Goal: Task Accomplishment & Management: Complete application form

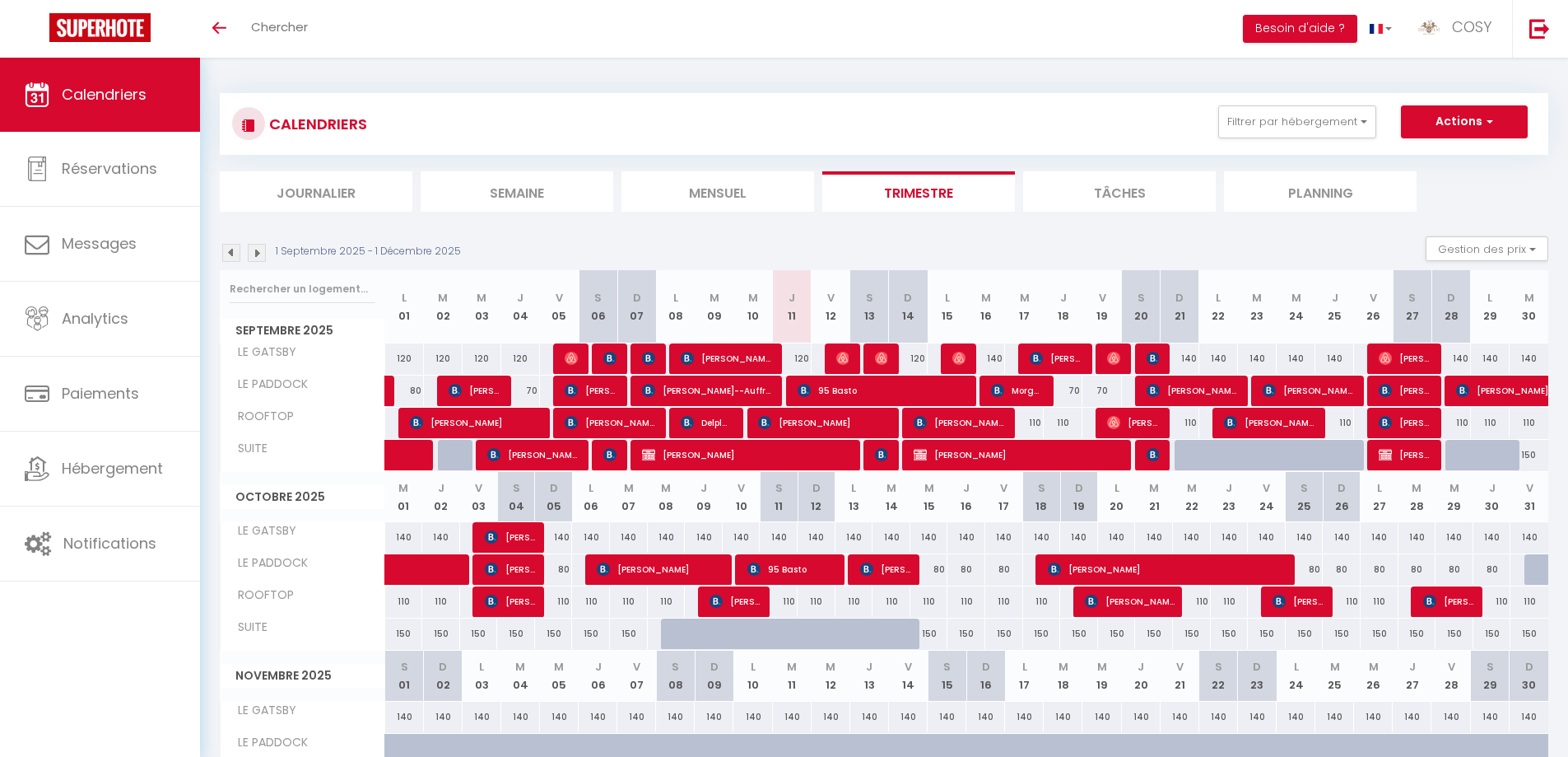
click at [745, 184] on li "Mensuel" at bounding box center [718, 191] width 192 height 41
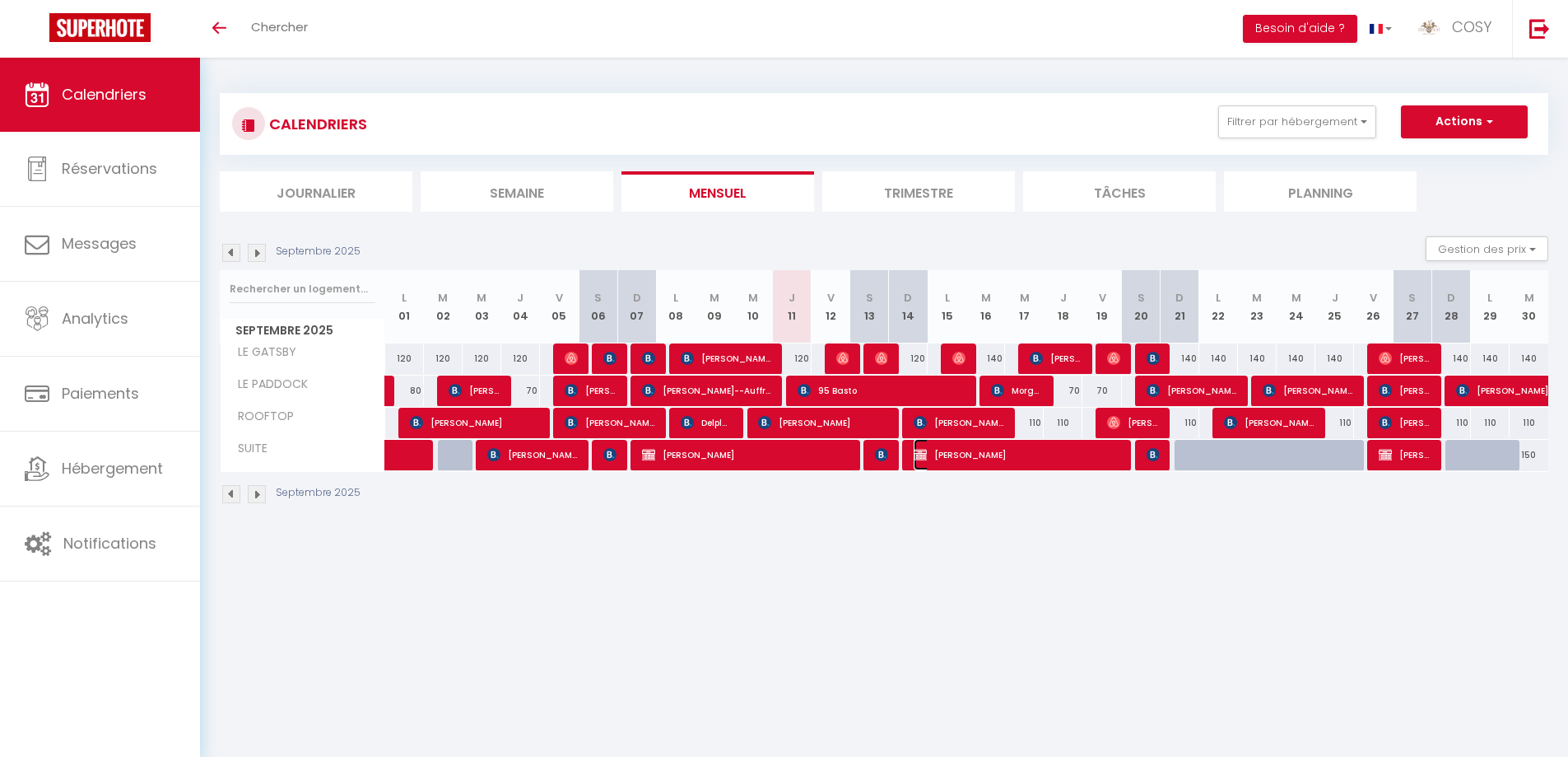
click at [1001, 454] on span "[PERSON_NAME]" at bounding box center [1016, 454] width 207 height 31
select select "OK"
select select "KO"
select select "0"
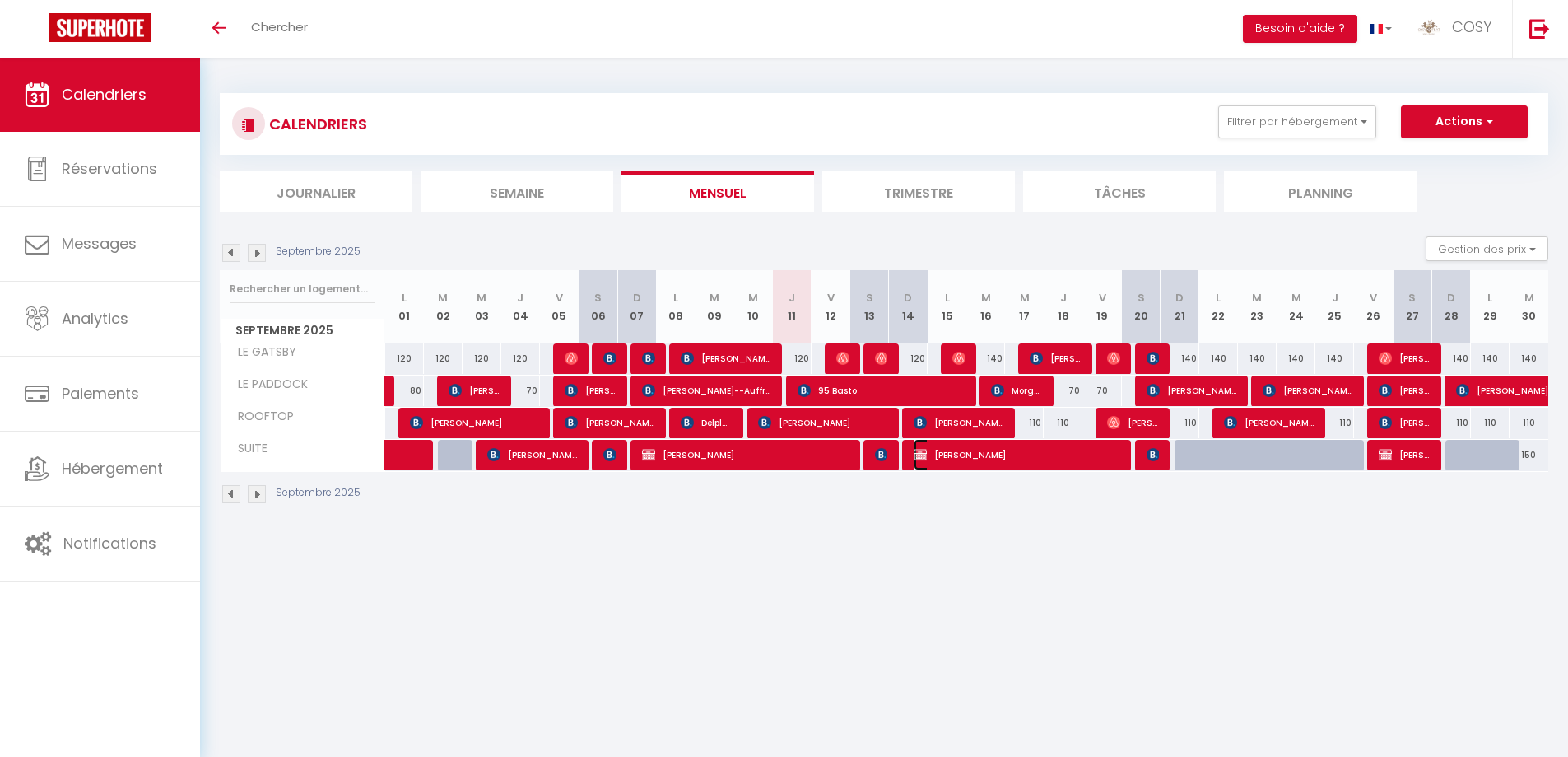
select select "1"
select select
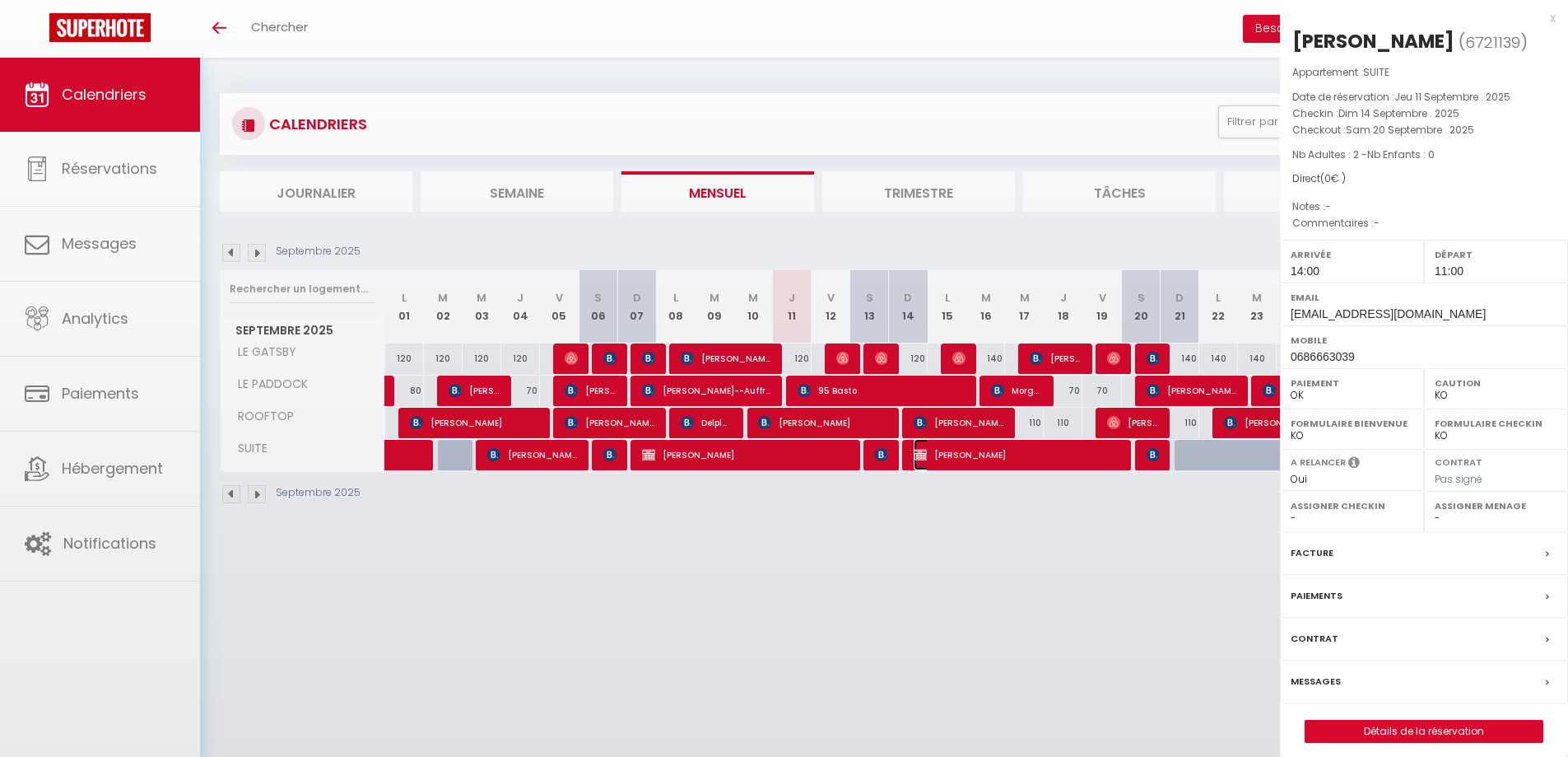
select select "26006"
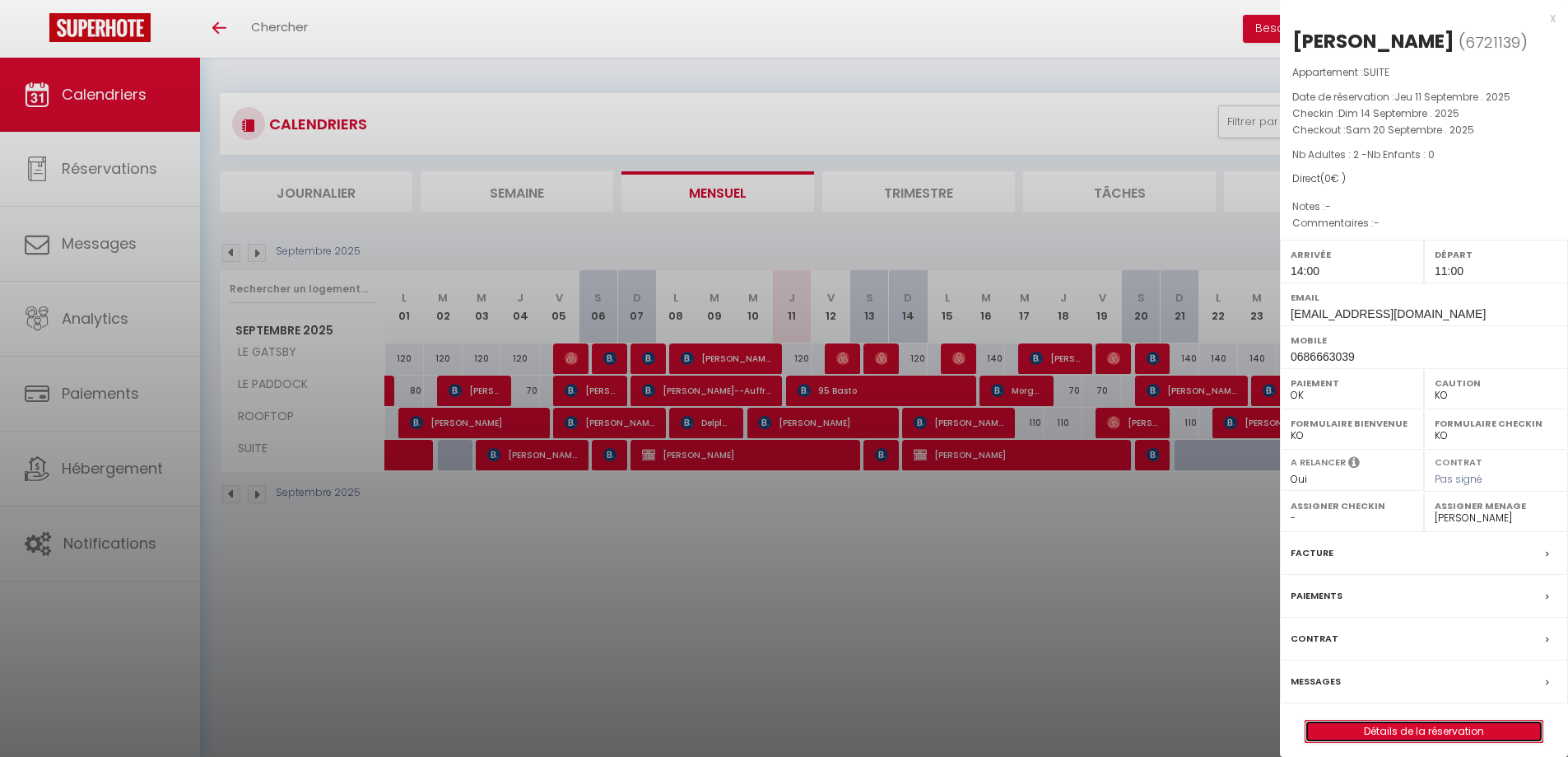
click at [1422, 732] on link "Détails de la réservation" at bounding box center [1424, 731] width 237 height 22
select select
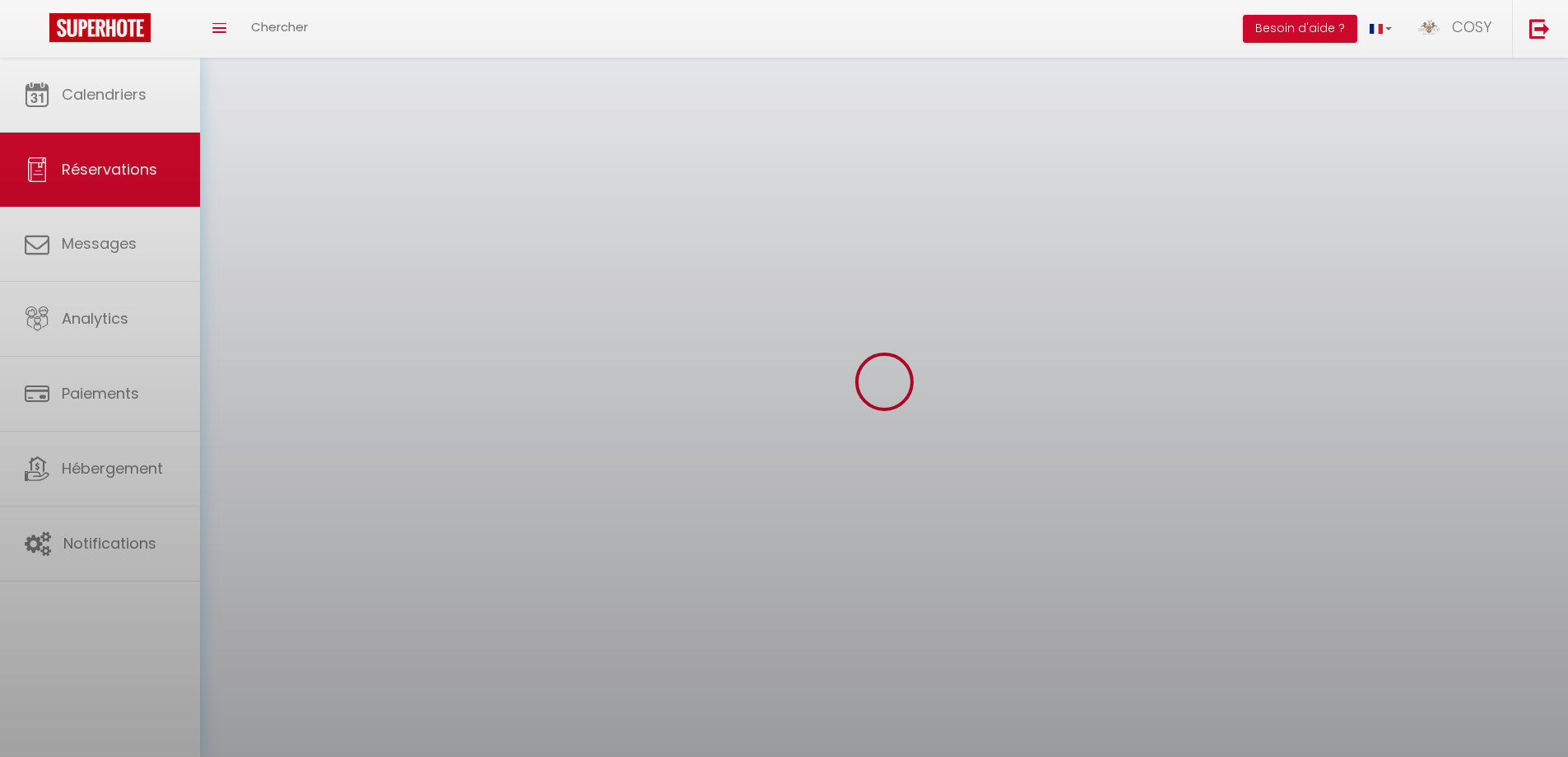
select select
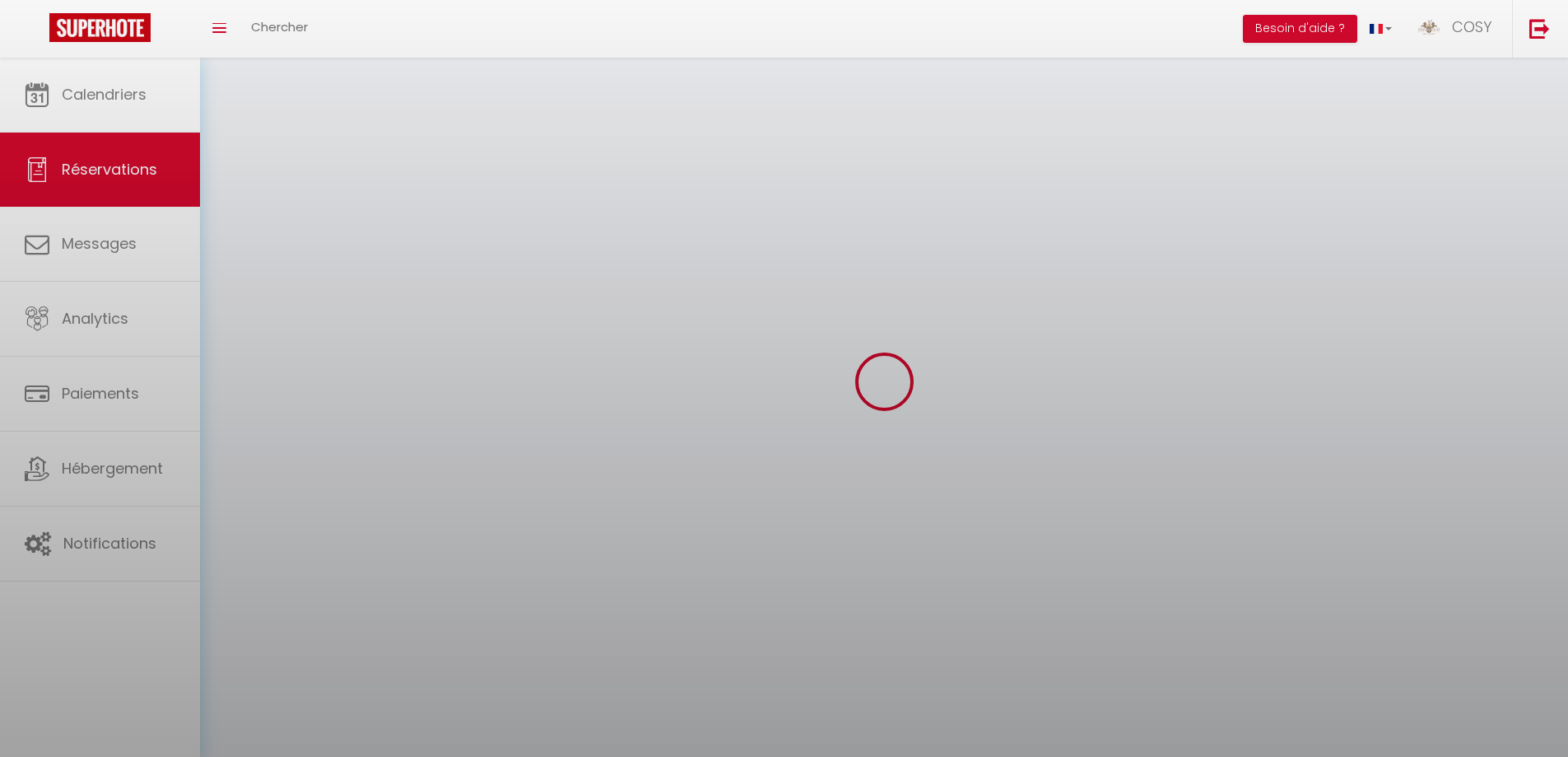
select select
checkbox input "false"
select select
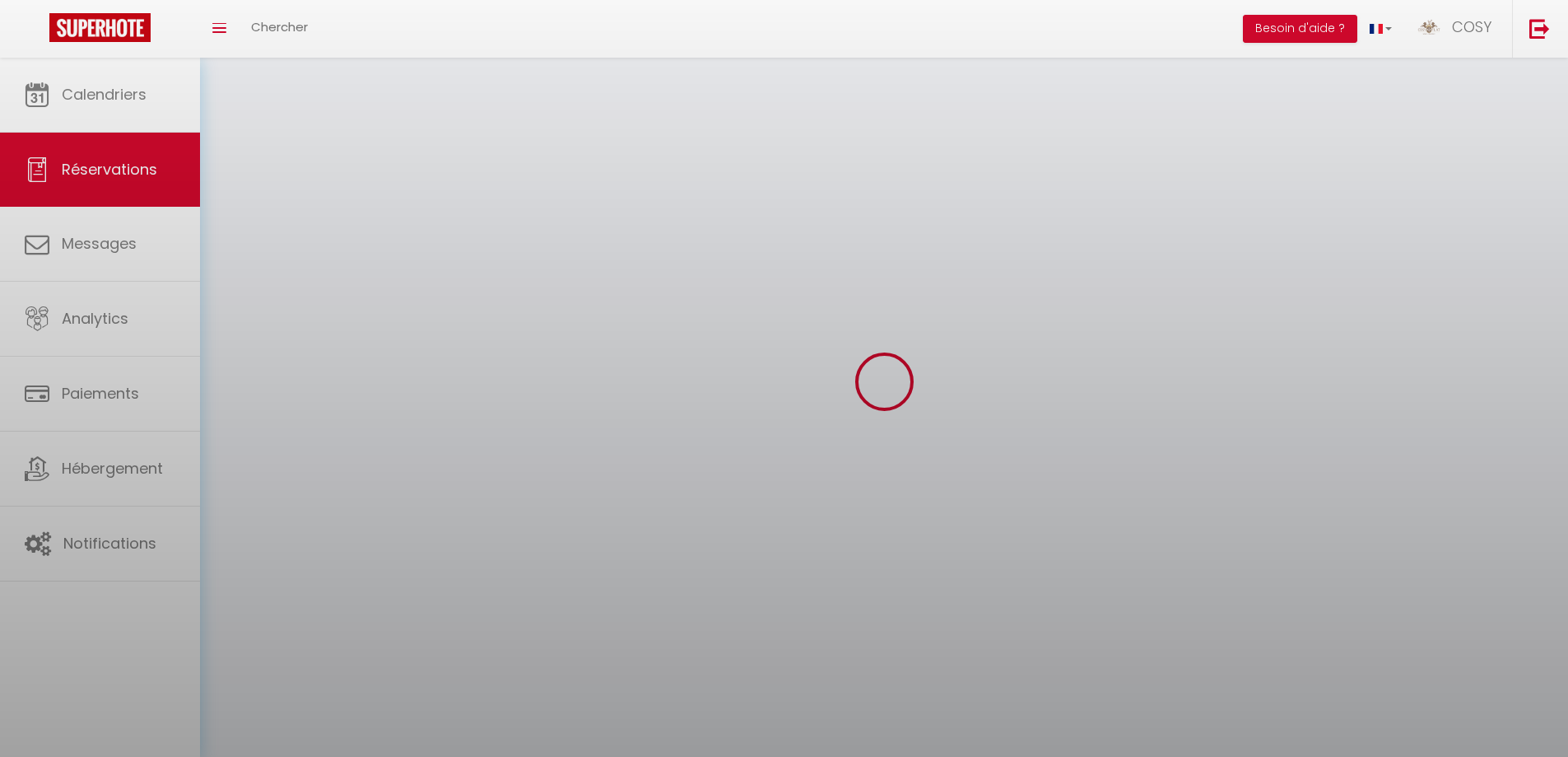
select select
checkbox input "false"
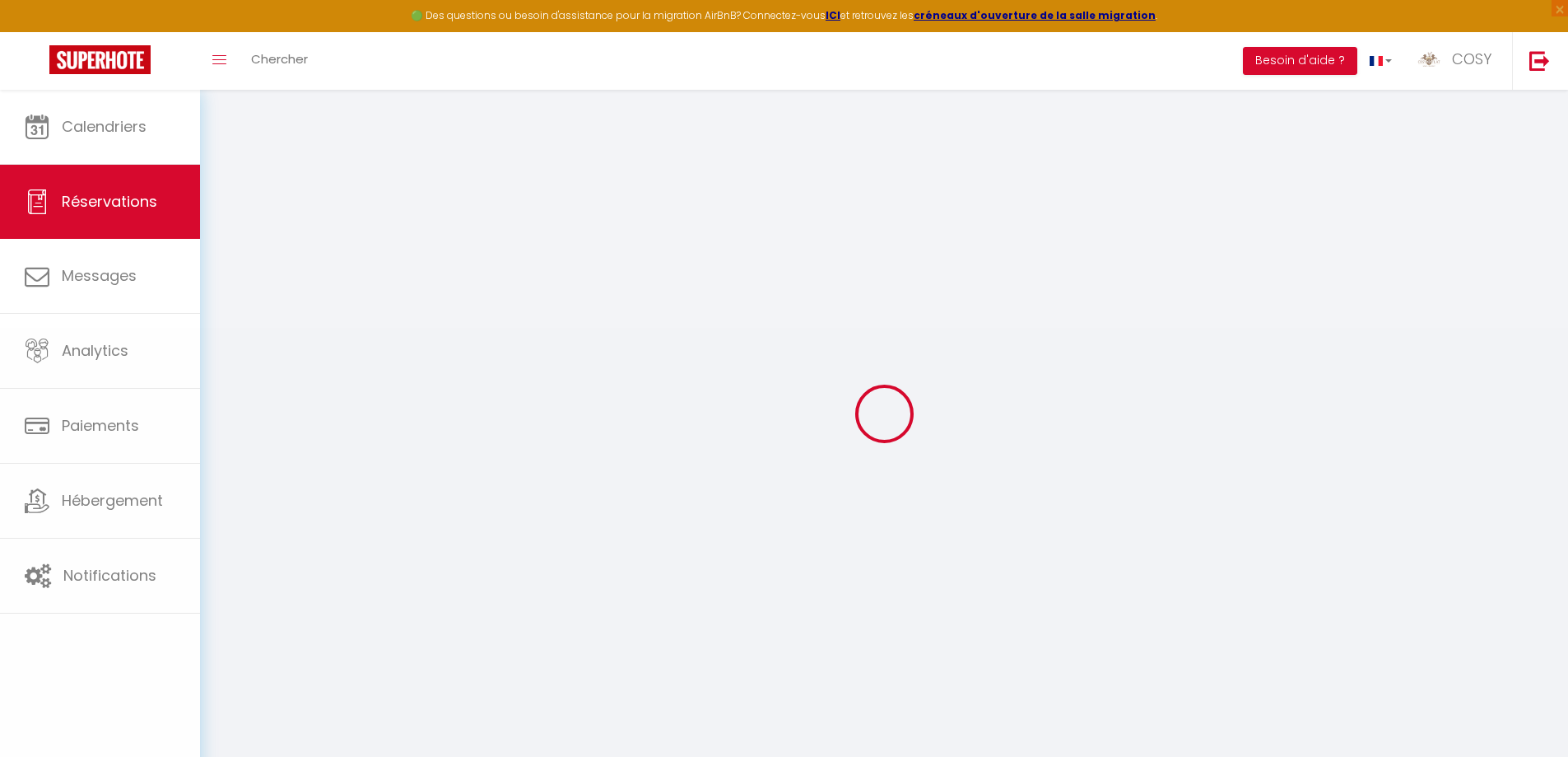
select select
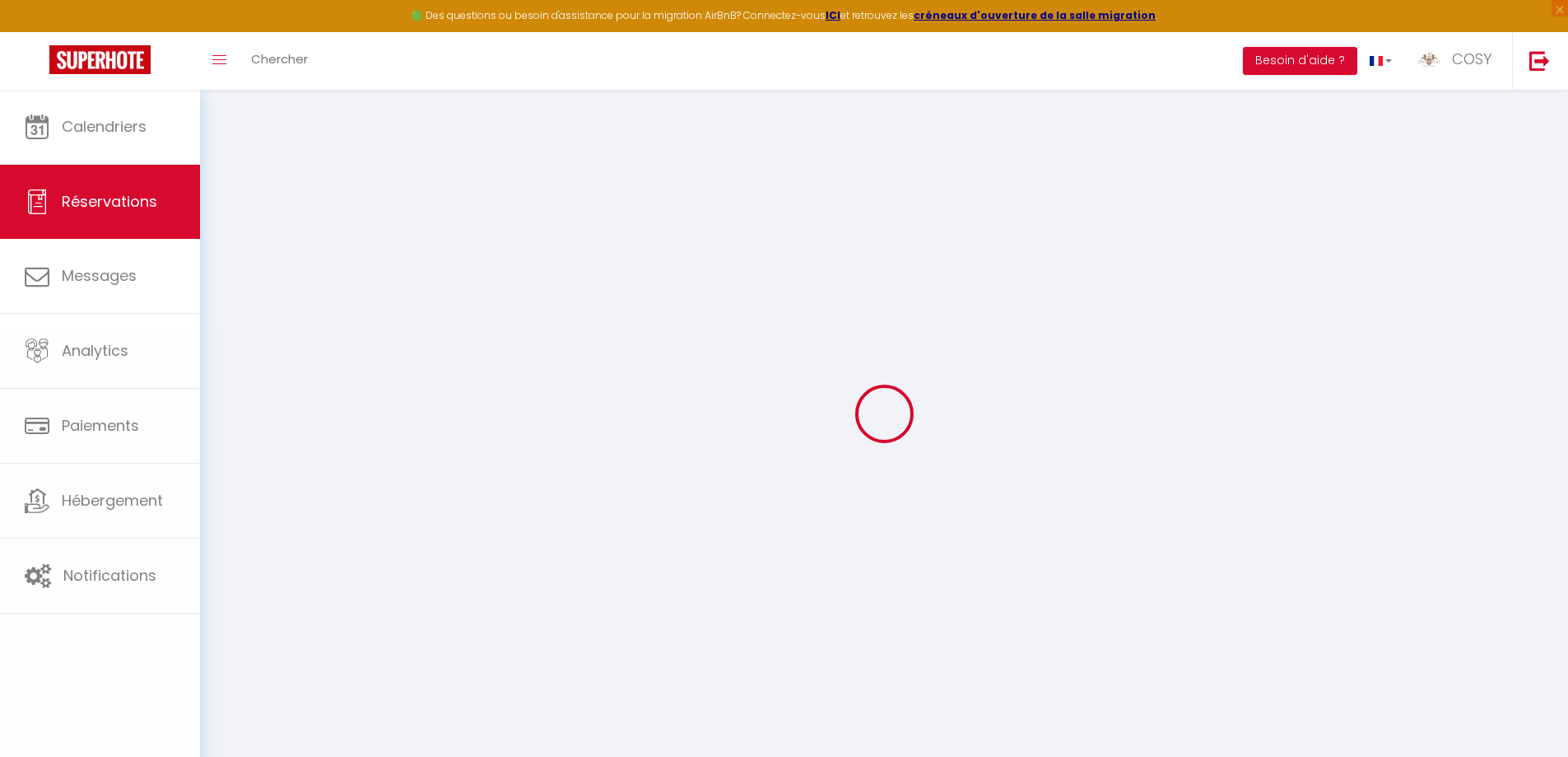
select select
checkbox input "false"
select select
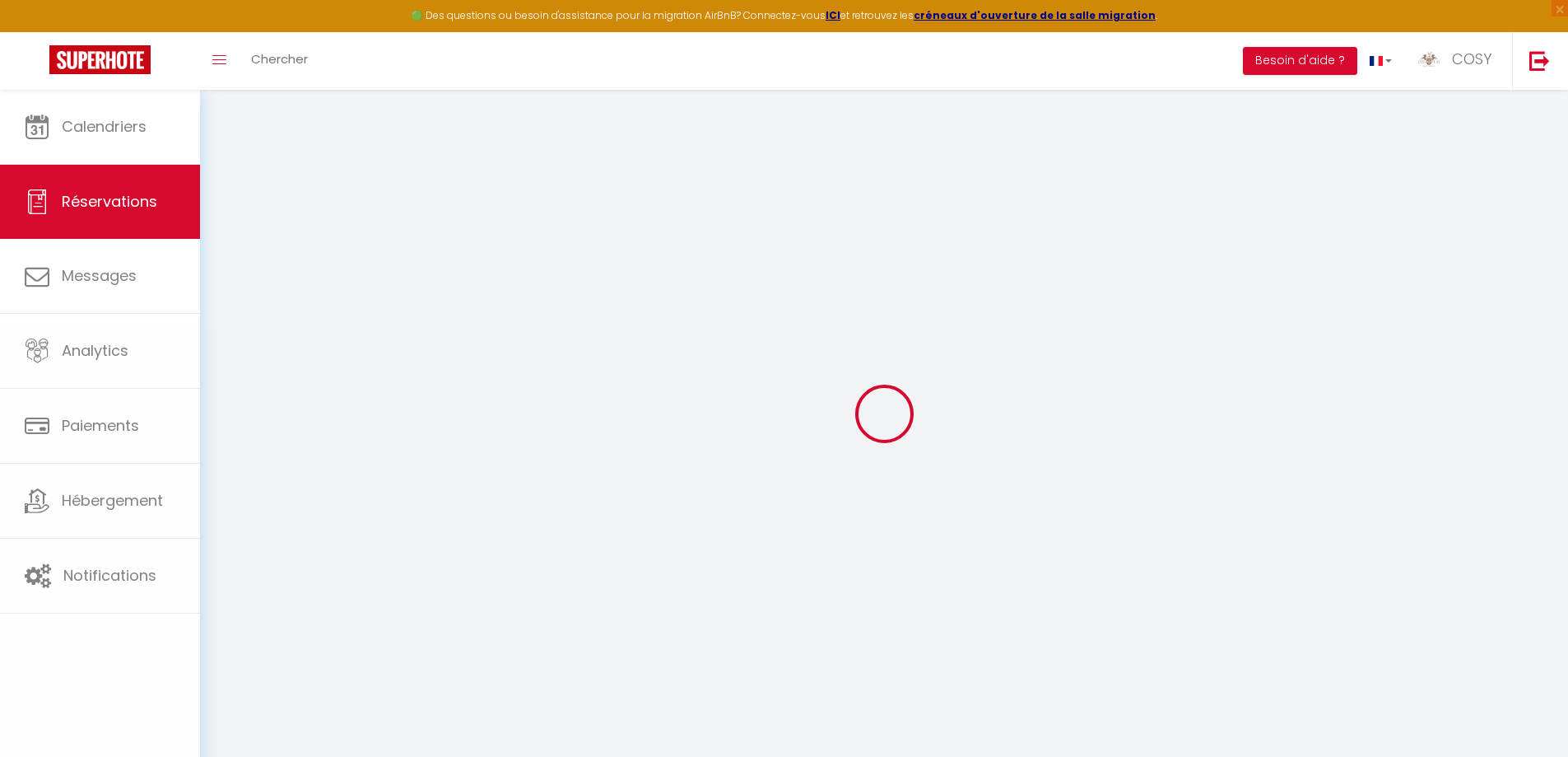
select select
checkbox input "false"
select select
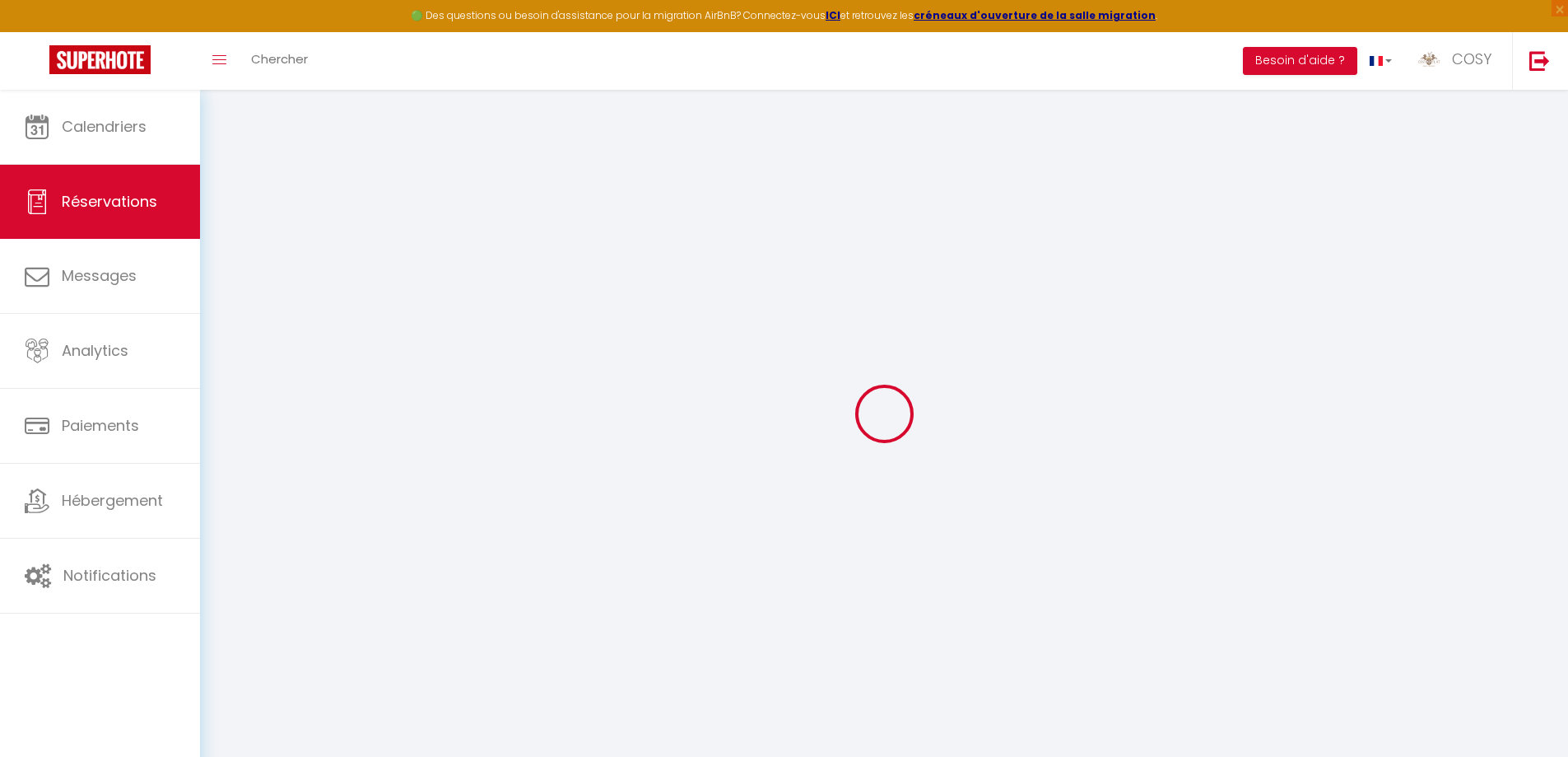
type input "[PERSON_NAME]"
type input "Madel"
type input "[EMAIL_ADDRESS][DOMAIN_NAME]"
type input "0686663039"
select select
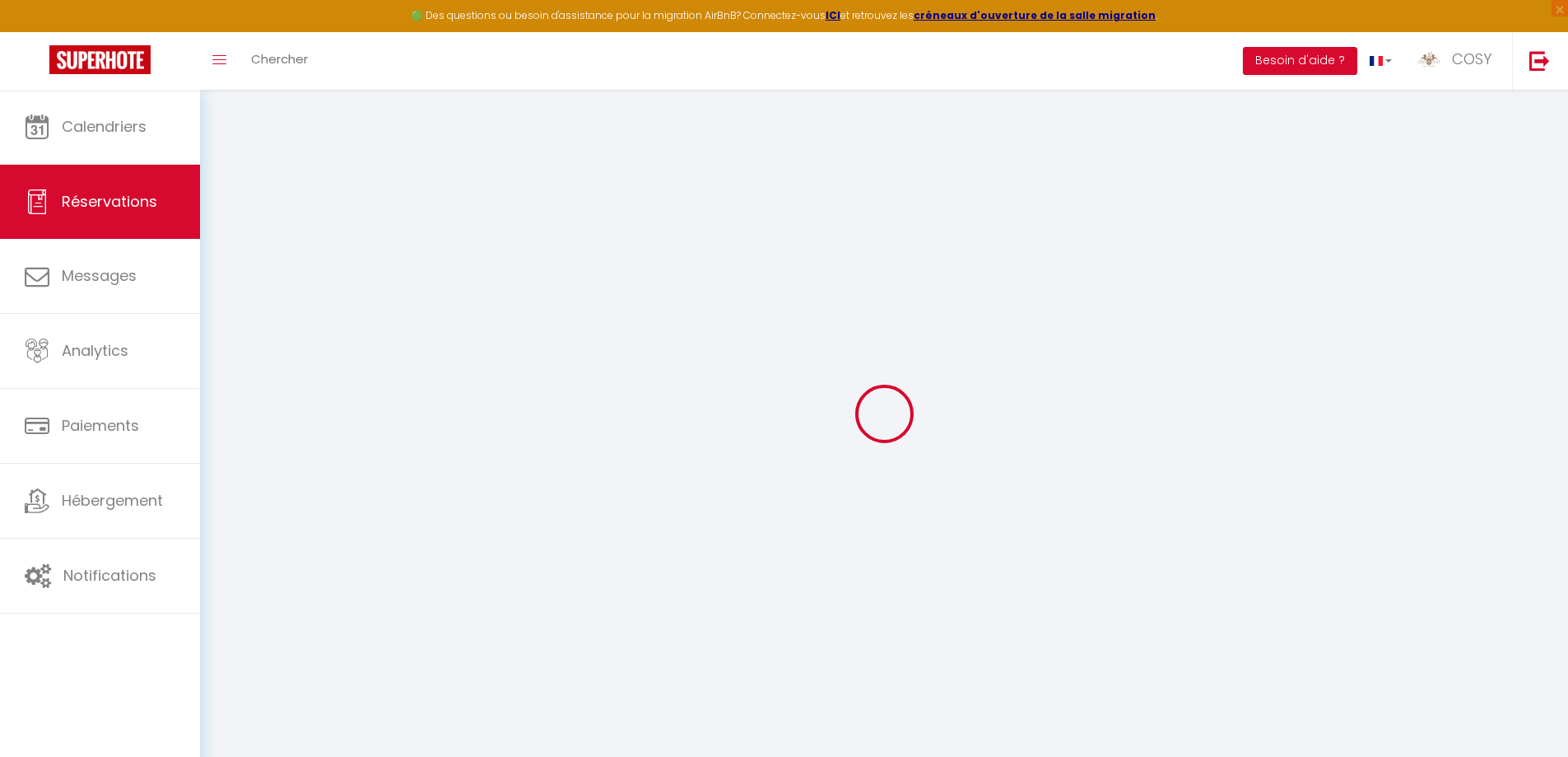
select select "9715"
select select "1"
type input "Dim 14 Septembre 2025"
select select
type input "Sam 20 Septembre 2025"
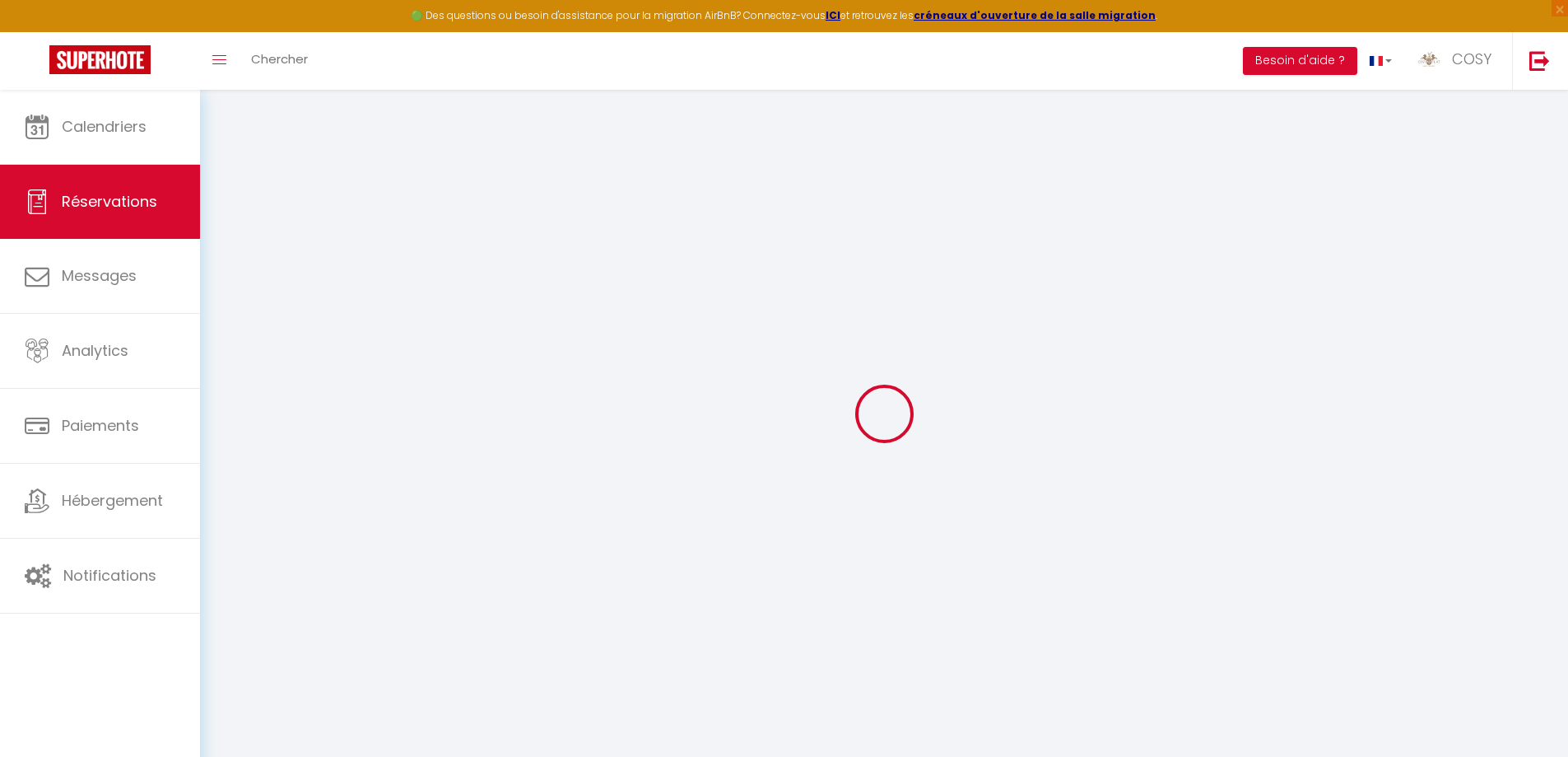
select select
type input "2"
select select "12"
select select
checkbox input "false"
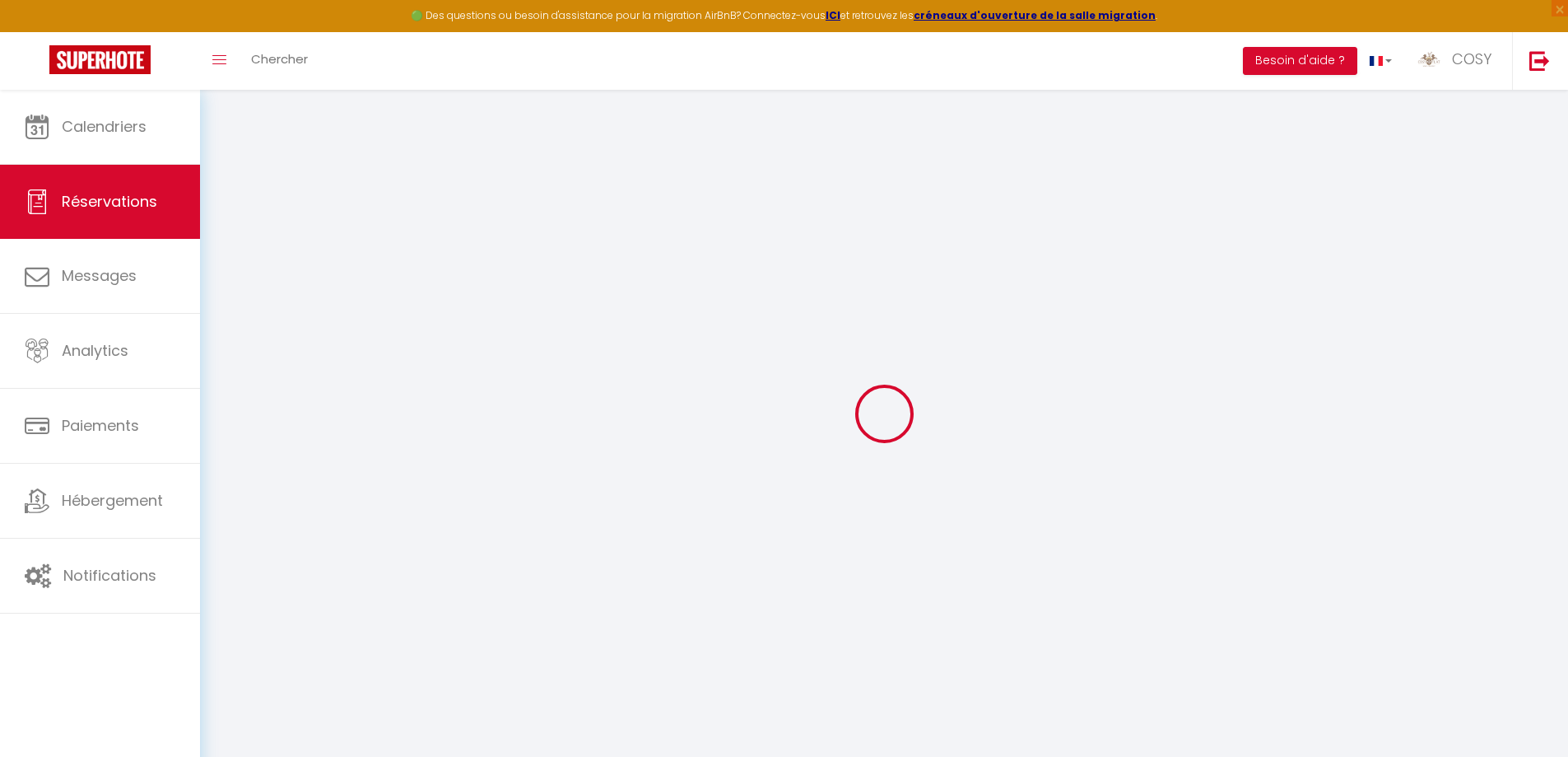
type input "0"
select select
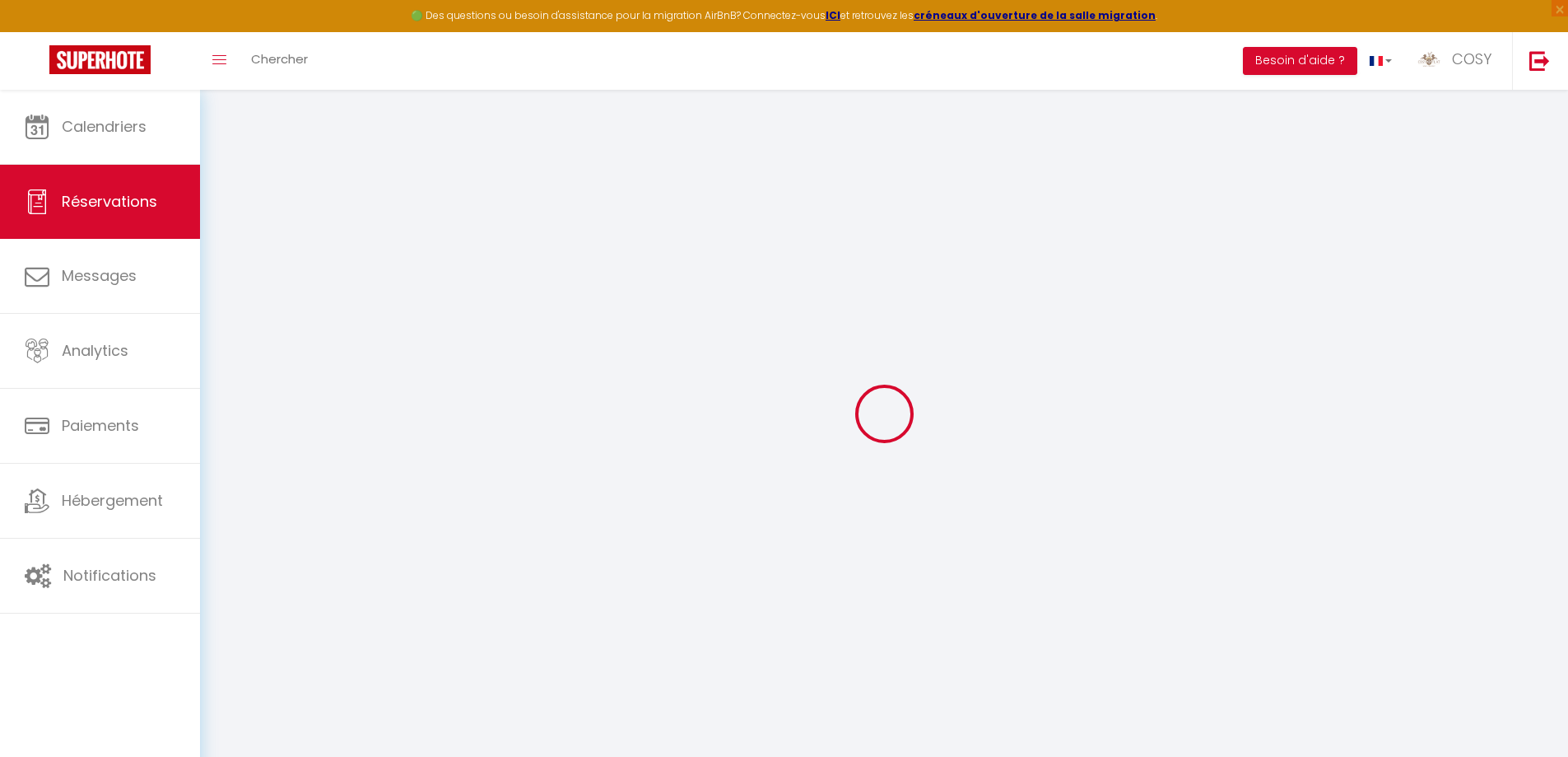
select select
select select "14"
checkbox input "false"
select select
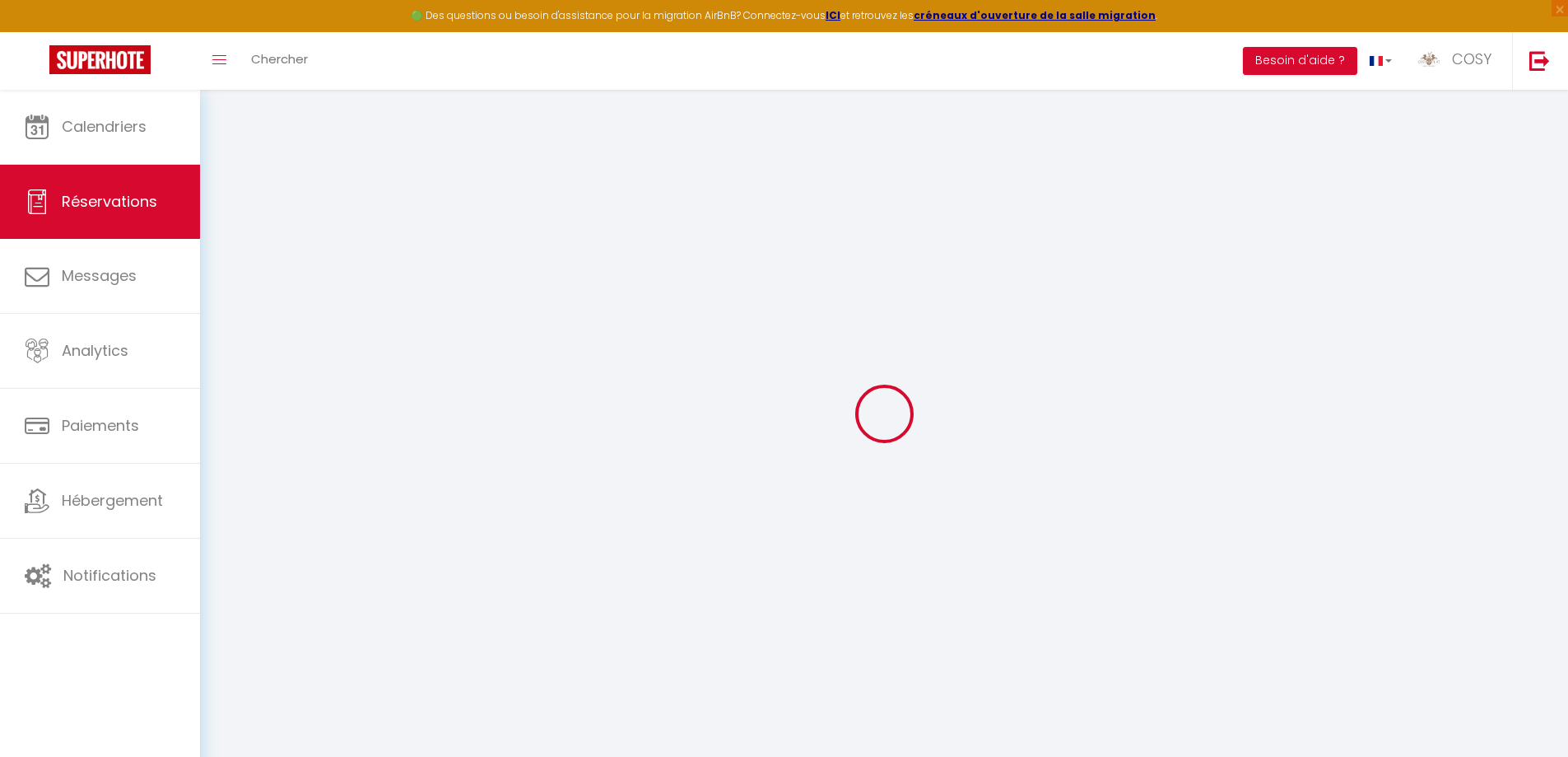
select select
checkbox input "false"
select select
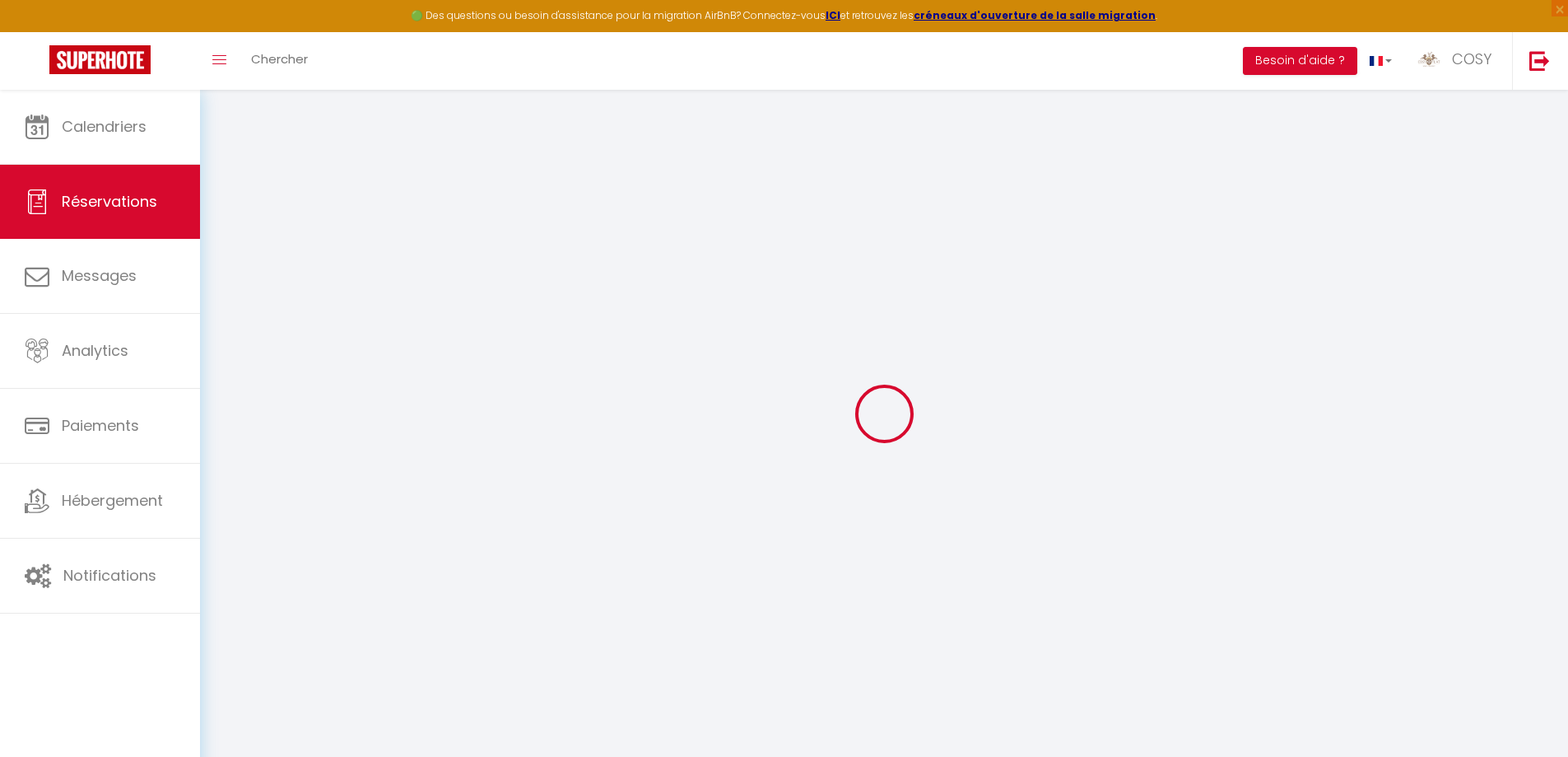
select select
checkbox input "false"
select select
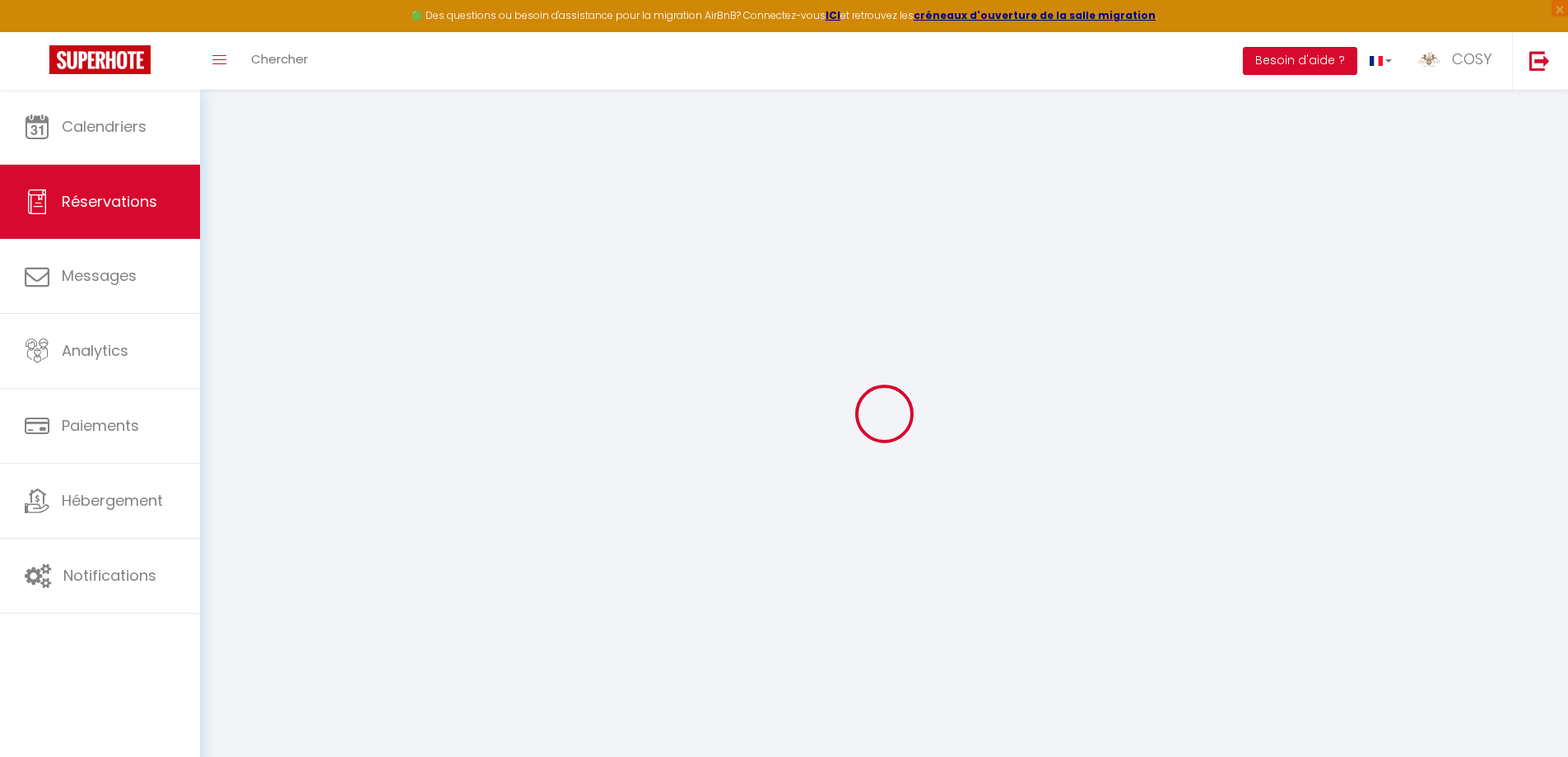
checkbox input "false"
select select
checkbox input "false"
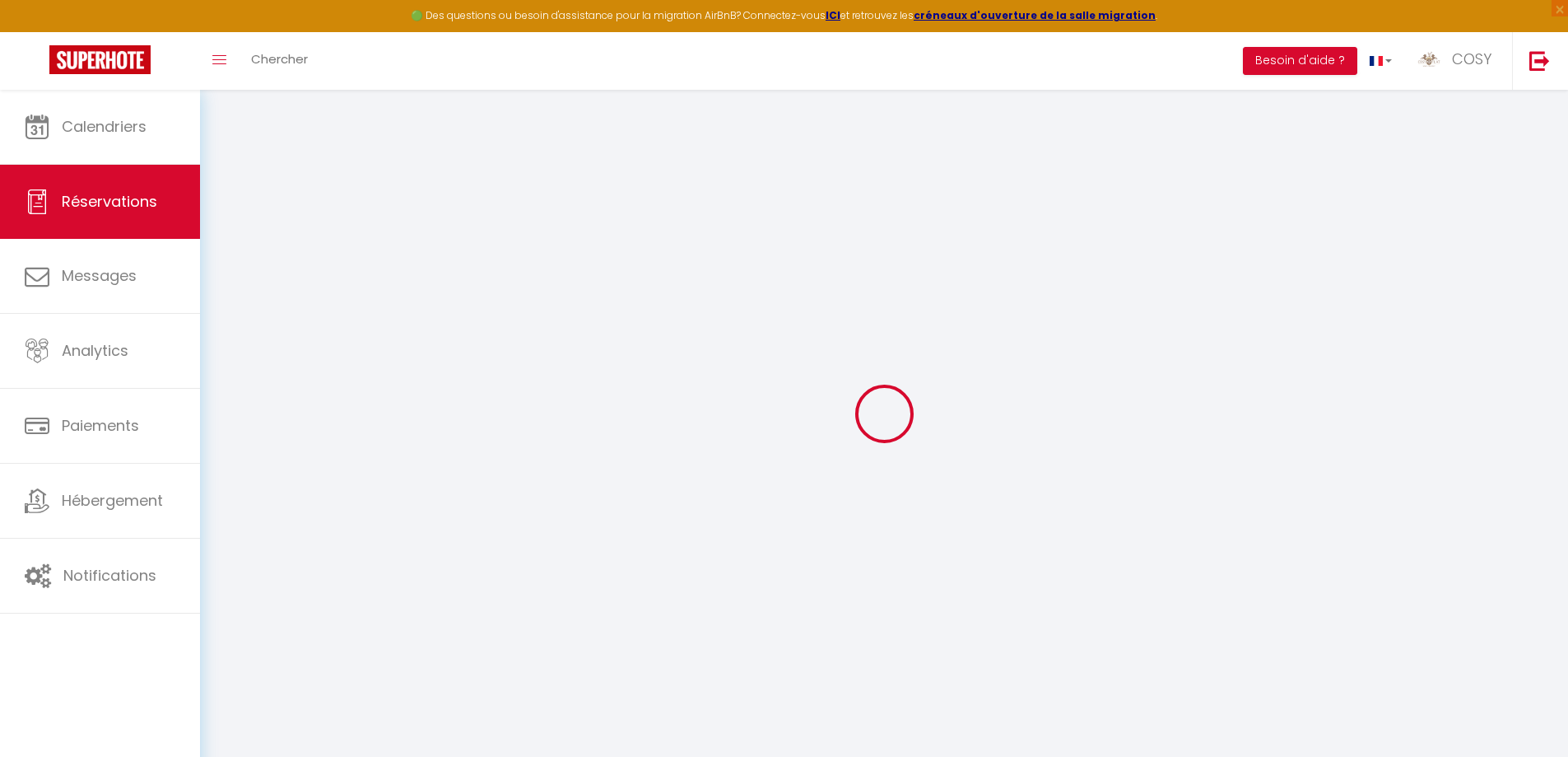
select select
checkbox input "false"
select select "14:00"
select select "11:00"
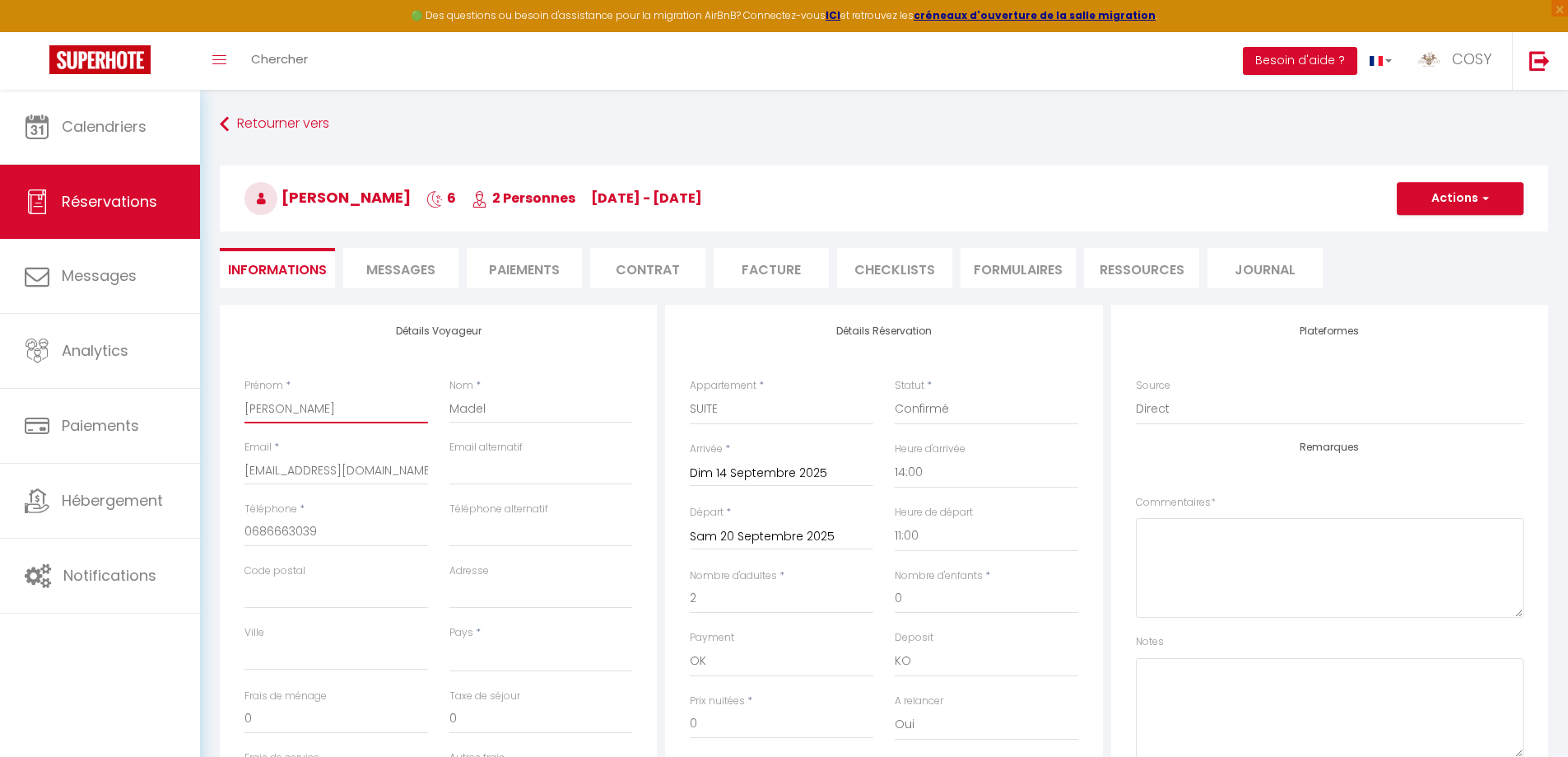
click at [292, 403] on input "[PERSON_NAME]" at bounding box center [336, 408] width 184 height 29
type input "Mari"
select select
checkbox input "false"
type input "[PERSON_NAME]"
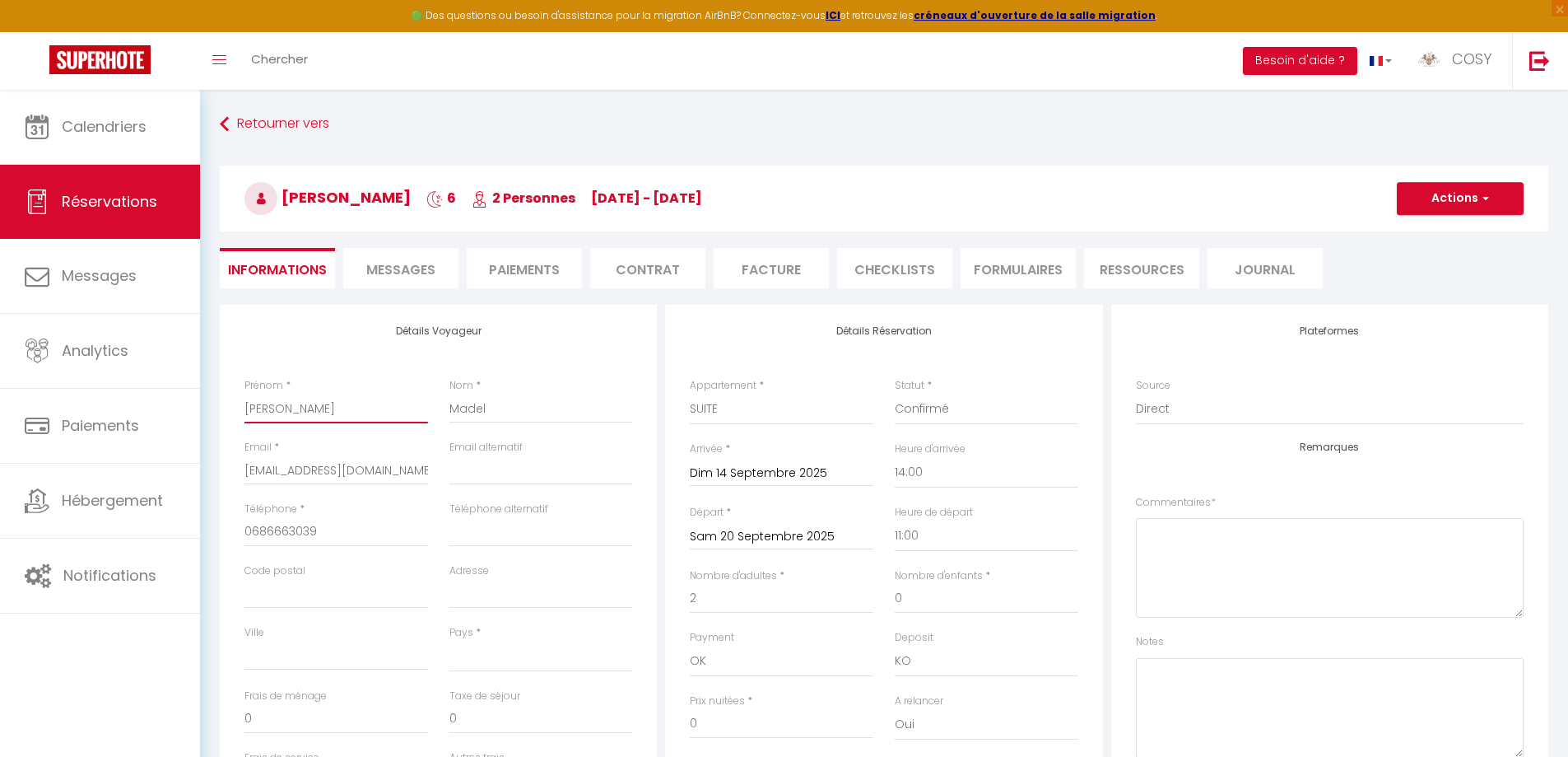
select select
checkbox input "false"
type input "[PERSON_NAME]"
drag, startPoint x: 524, startPoint y: 408, endPoint x: 450, endPoint y: 400, distance: 74.4
click at [450, 400] on input "Madel" at bounding box center [541, 408] width 184 height 29
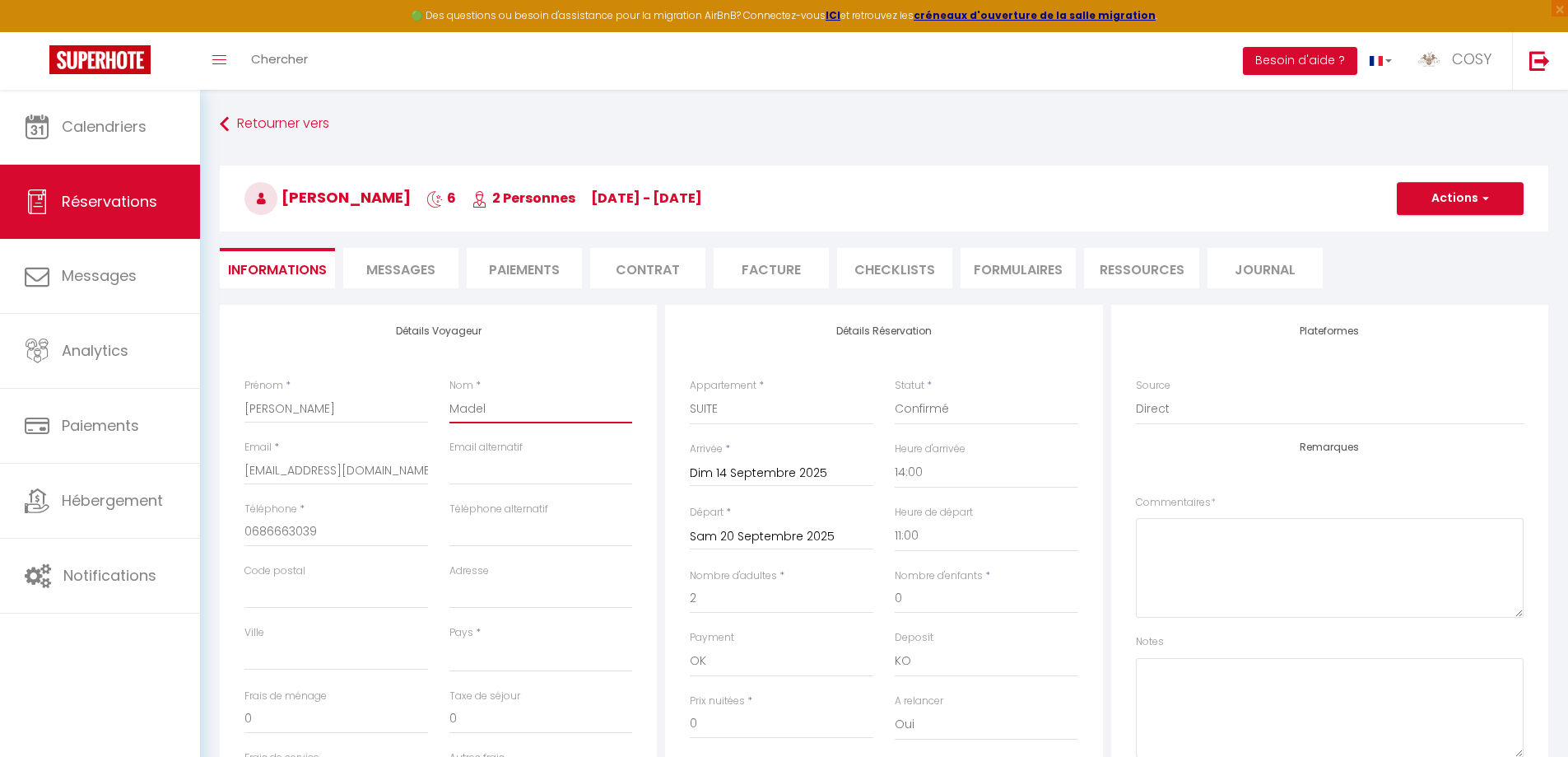
type input "D"
select select
checkbox input "false"
type input "De"
select select
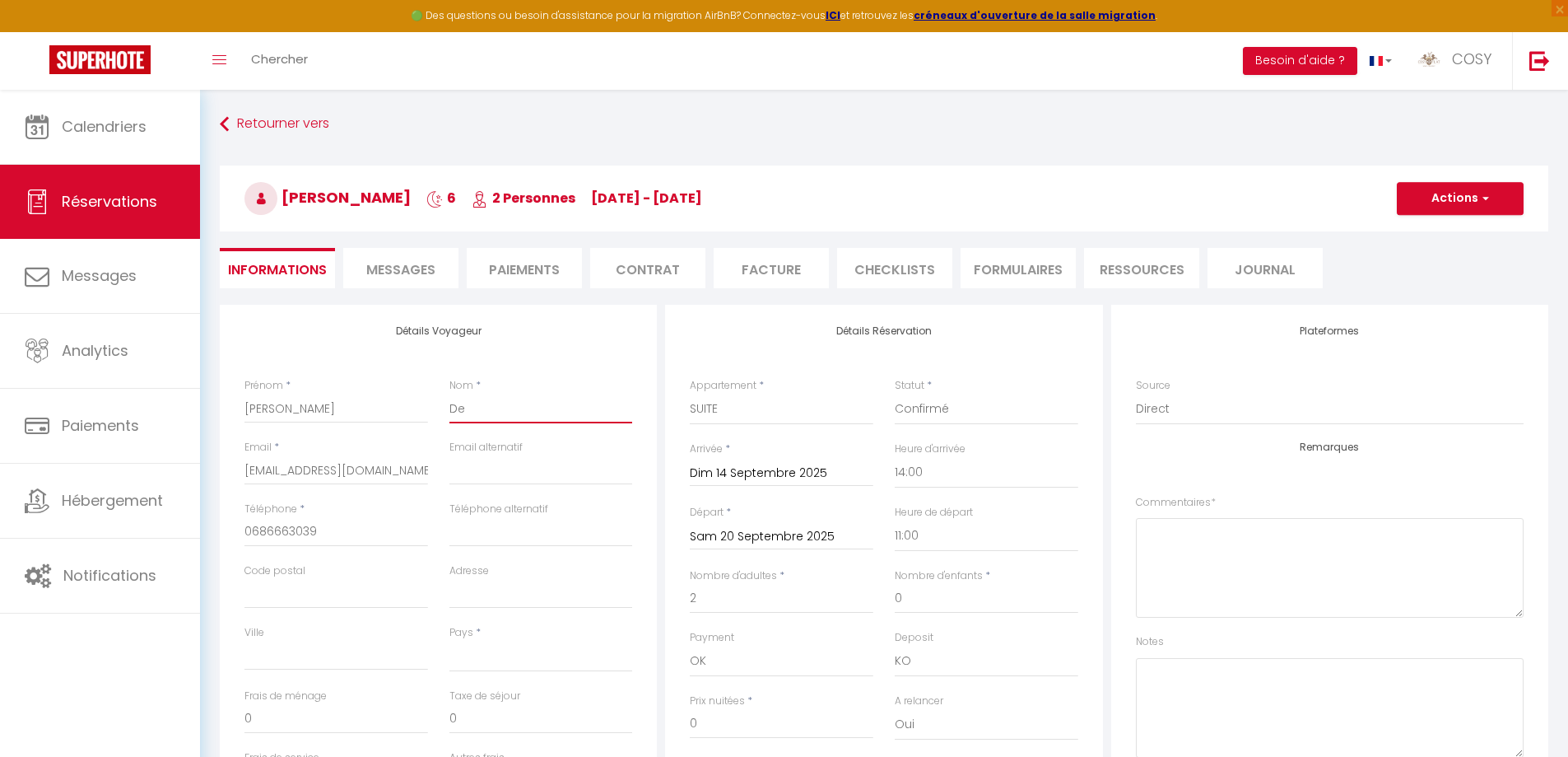
checkbox input "false"
type input "D"
select select
checkbox input "false"
type input "Du"
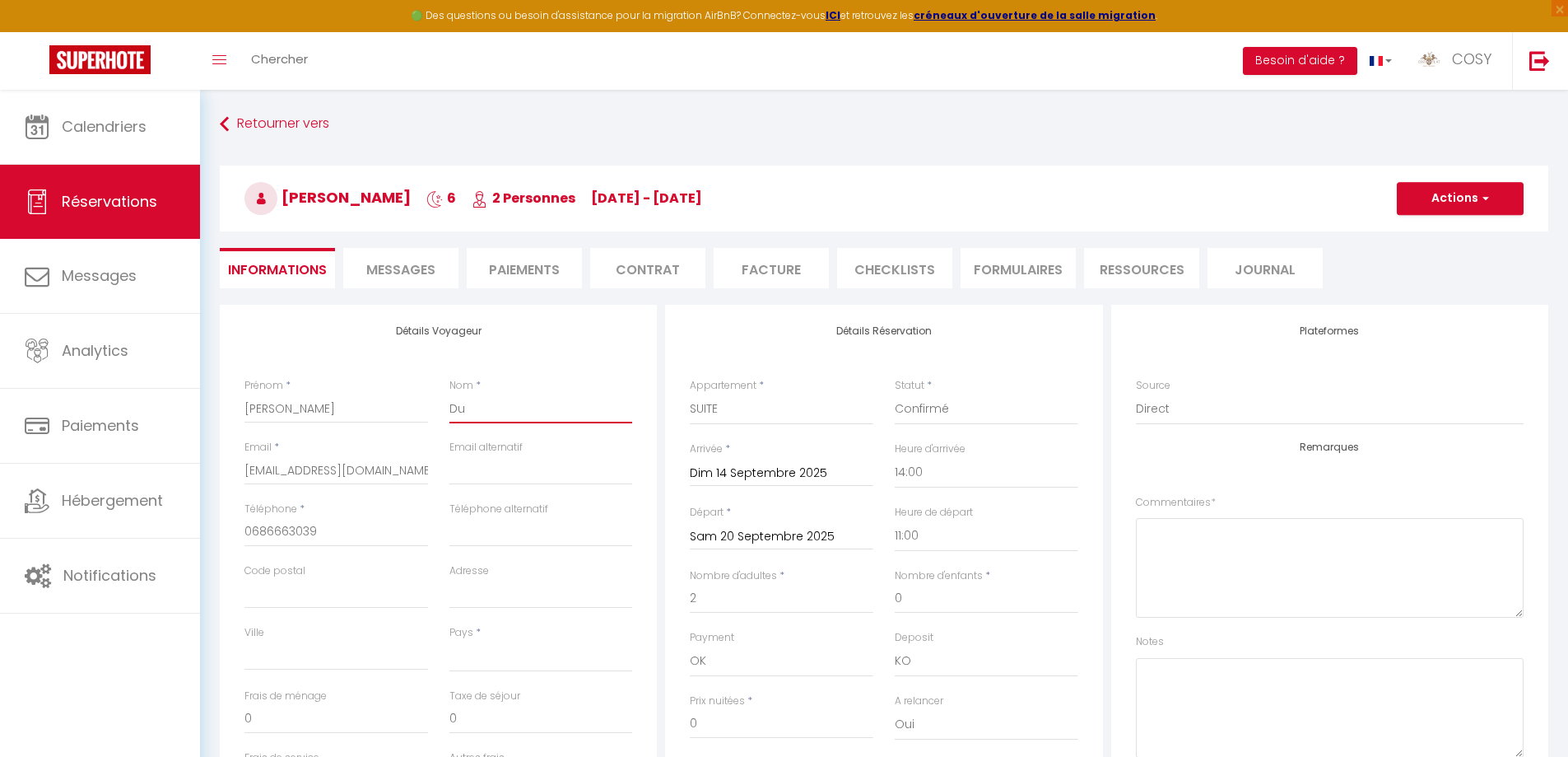
select select
checkbox input "false"
type input "Dup"
select select
checkbox input "false"
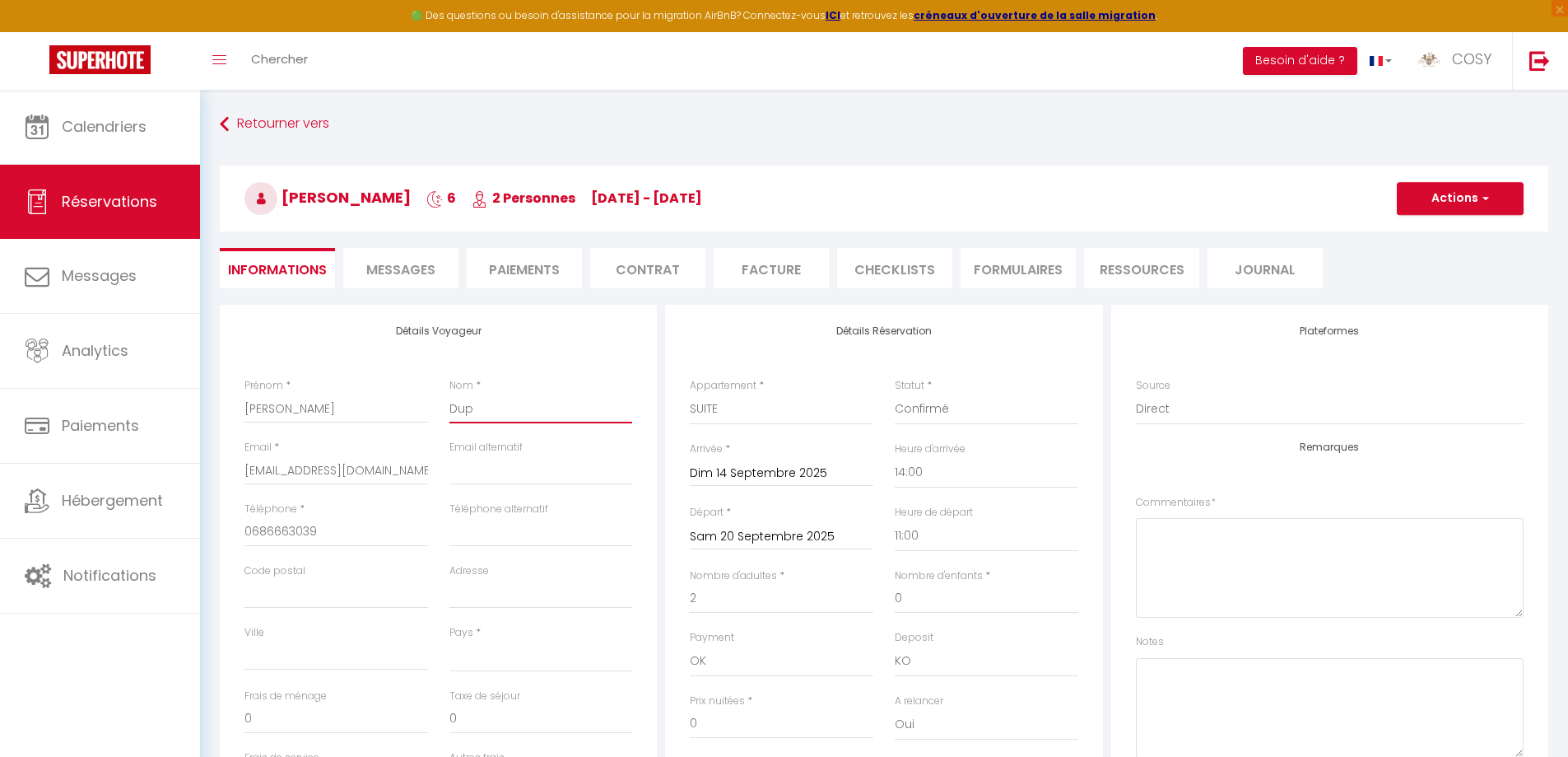
type input "Dupo"
select select
checkbox input "false"
type input "Dupon"
select select
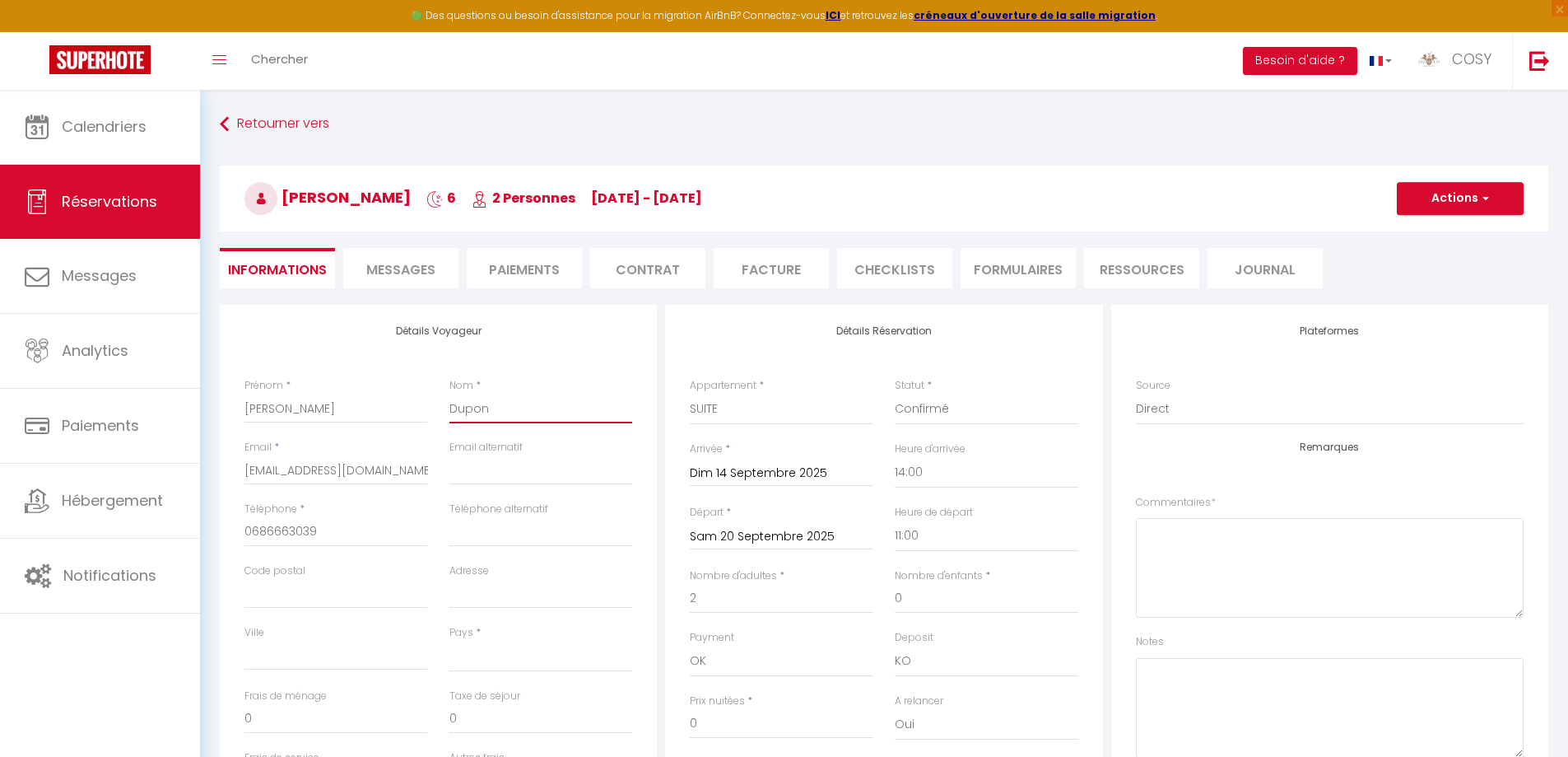
checkbox input "false"
type input "Dupont"
select select
checkbox input "false"
type input "Dupont"
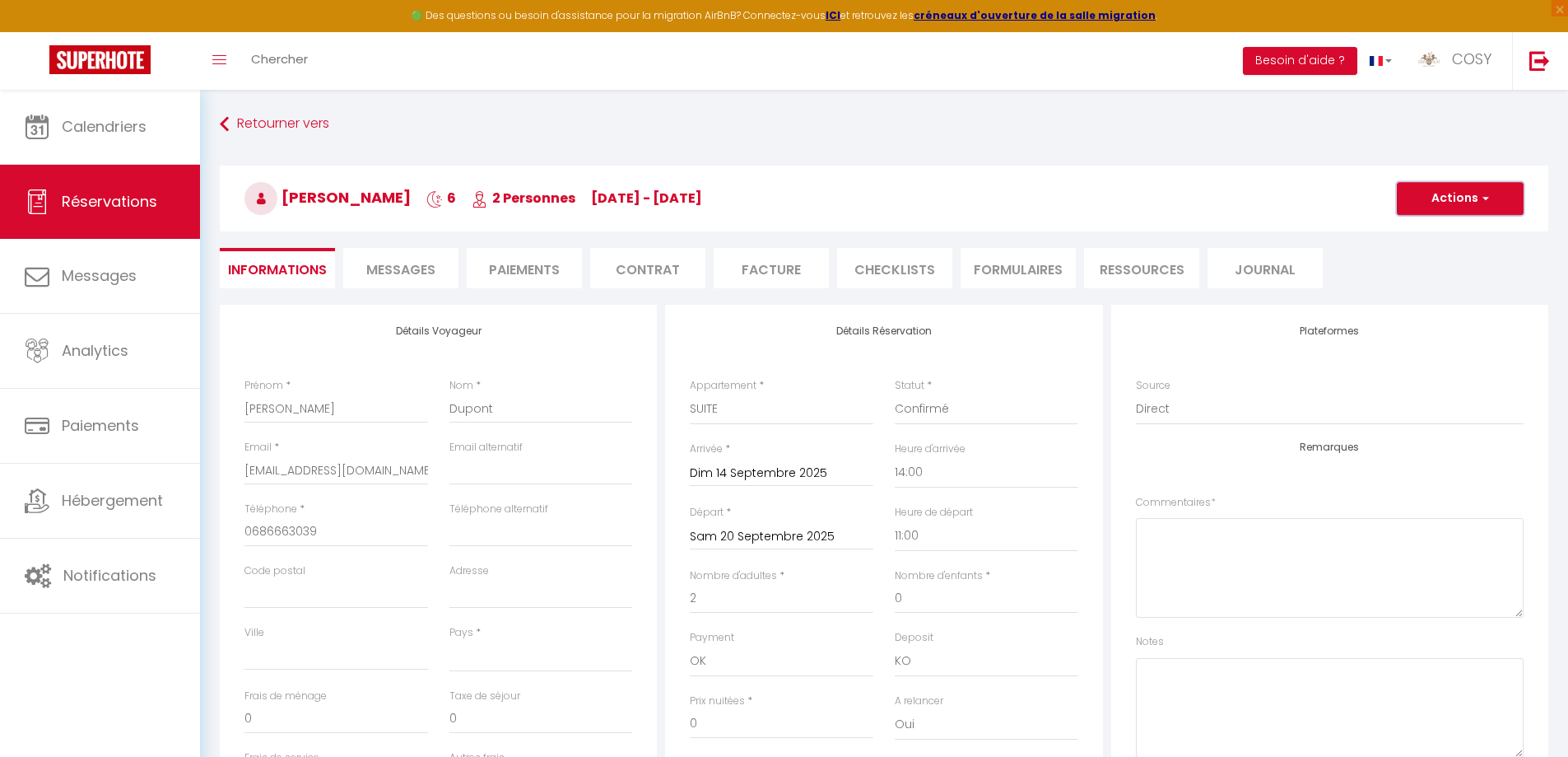
click at [1456, 193] on button "Actions" at bounding box center [1460, 198] width 126 height 33
click at [1449, 230] on link "Enregistrer" at bounding box center [1443, 234] width 130 height 22
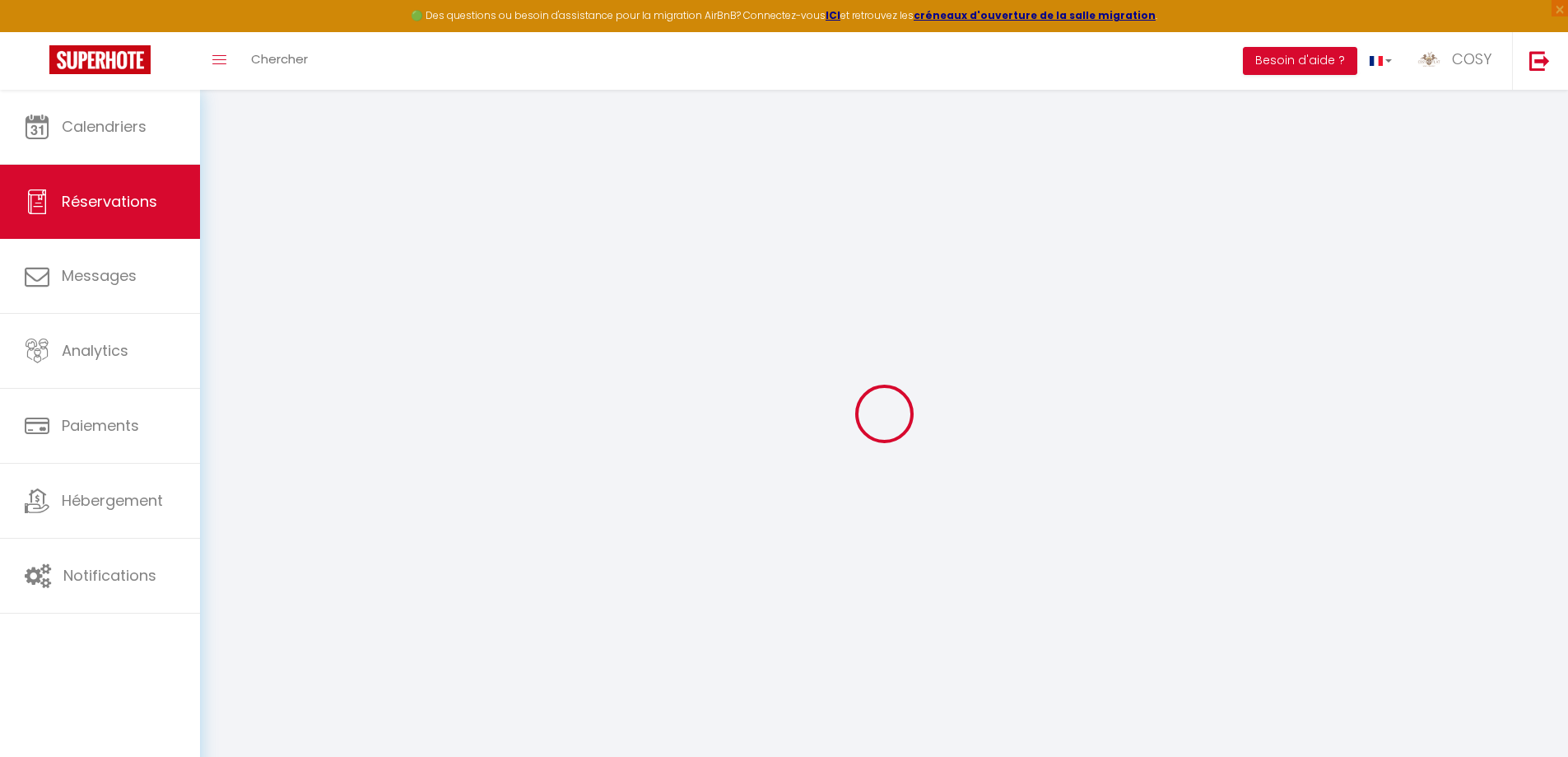
select select "not_cancelled"
